Goal: Information Seeking & Learning: Learn about a topic

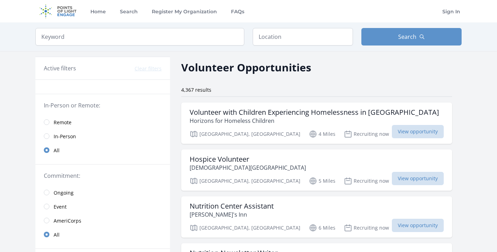
click at [58, 121] on span "Remote" at bounding box center [63, 122] width 18 height 7
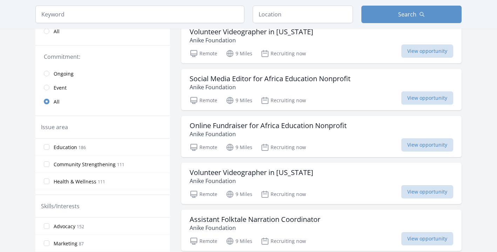
scroll to position [128, 0]
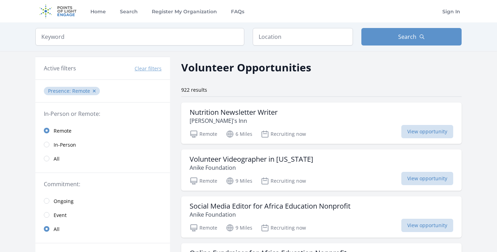
click at [54, 216] on span "Event" at bounding box center [60, 215] width 13 height 7
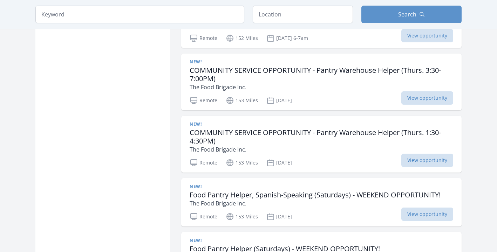
scroll to position [644, 0]
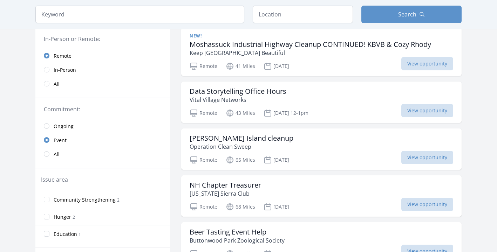
scroll to position [85, 0]
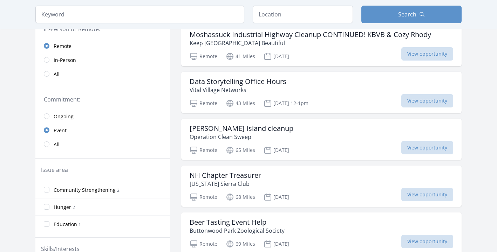
click at [53, 59] on link "In-Person" at bounding box center [102, 60] width 135 height 14
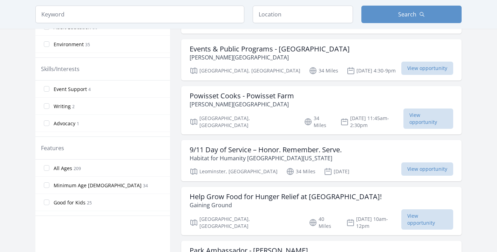
scroll to position [335, 0]
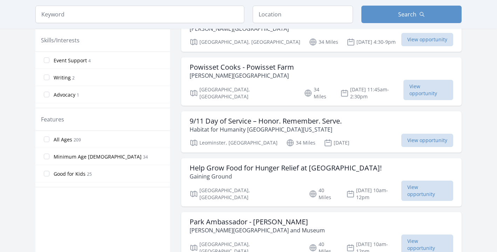
scroll to position [85, 0]
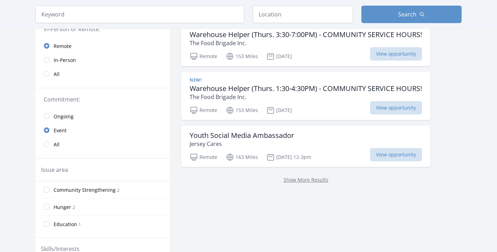
click at [162, 0] on div "Keyword Location Search" at bounding box center [248, 14] width 448 height 29
